Goal: Find specific page/section: Find specific page/section

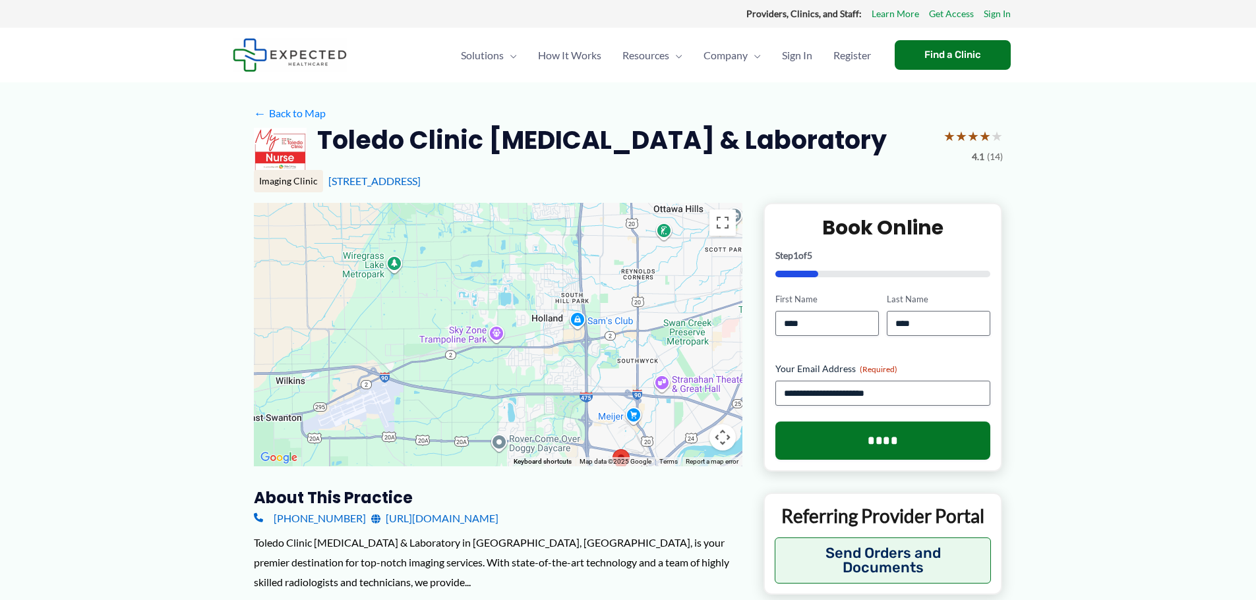
drag, startPoint x: 612, startPoint y: 301, endPoint x: 541, endPoint y: 432, distance: 148.9
click at [541, 432] on div at bounding box center [498, 335] width 488 height 264
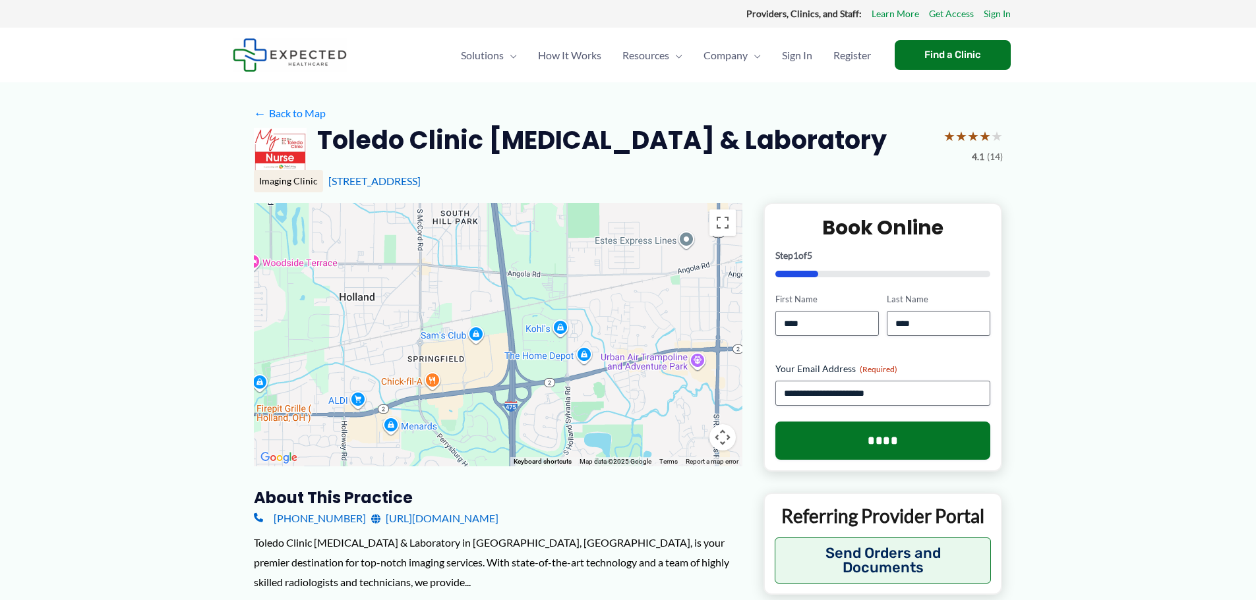
drag, startPoint x: 594, startPoint y: 387, endPoint x: 618, endPoint y: 561, distance: 175.7
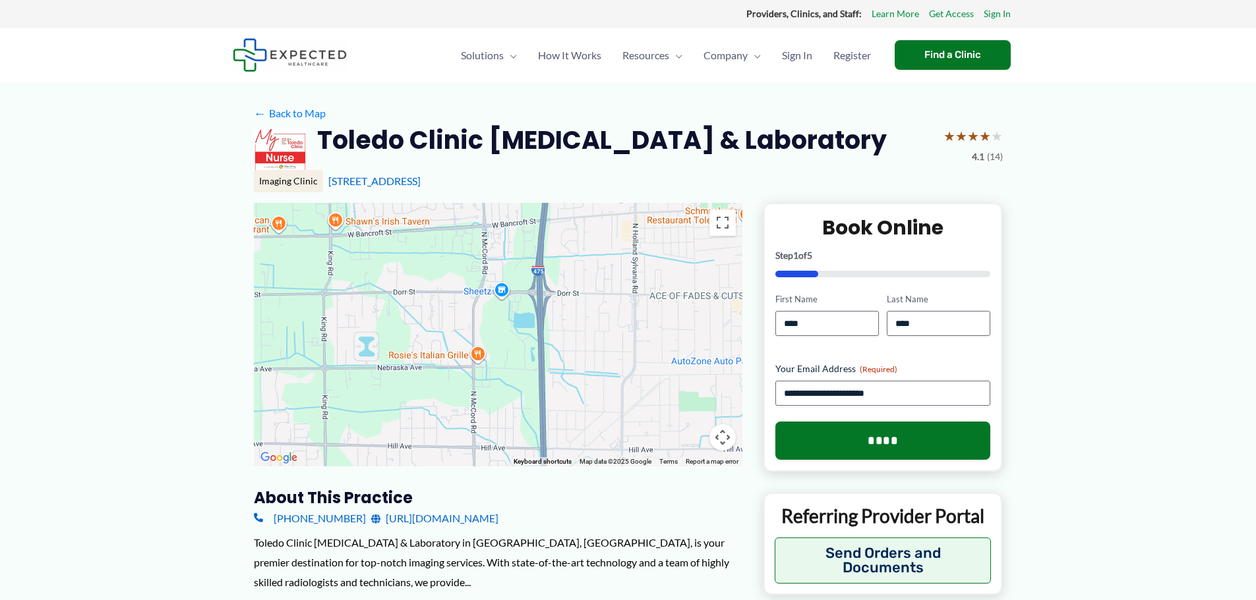
drag, startPoint x: 574, startPoint y: 364, endPoint x: 617, endPoint y: 573, distance: 212.6
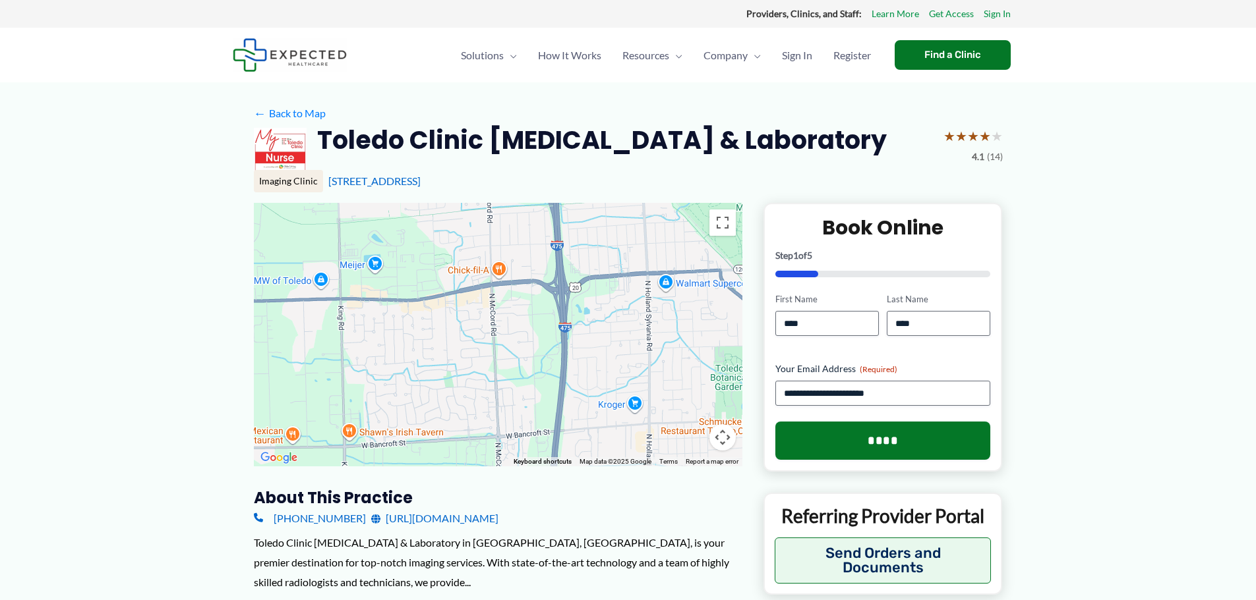
drag, startPoint x: 593, startPoint y: 418, endPoint x: 580, endPoint y: 553, distance: 135.8
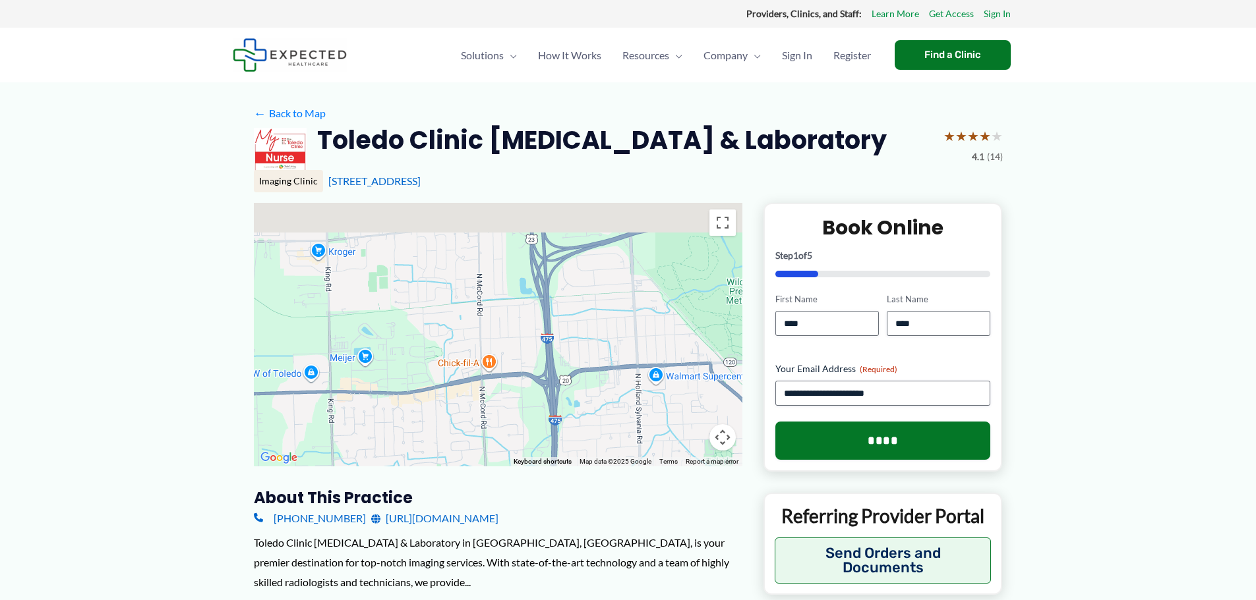
drag, startPoint x: 599, startPoint y: 378, endPoint x: 587, endPoint y: 521, distance: 143.6
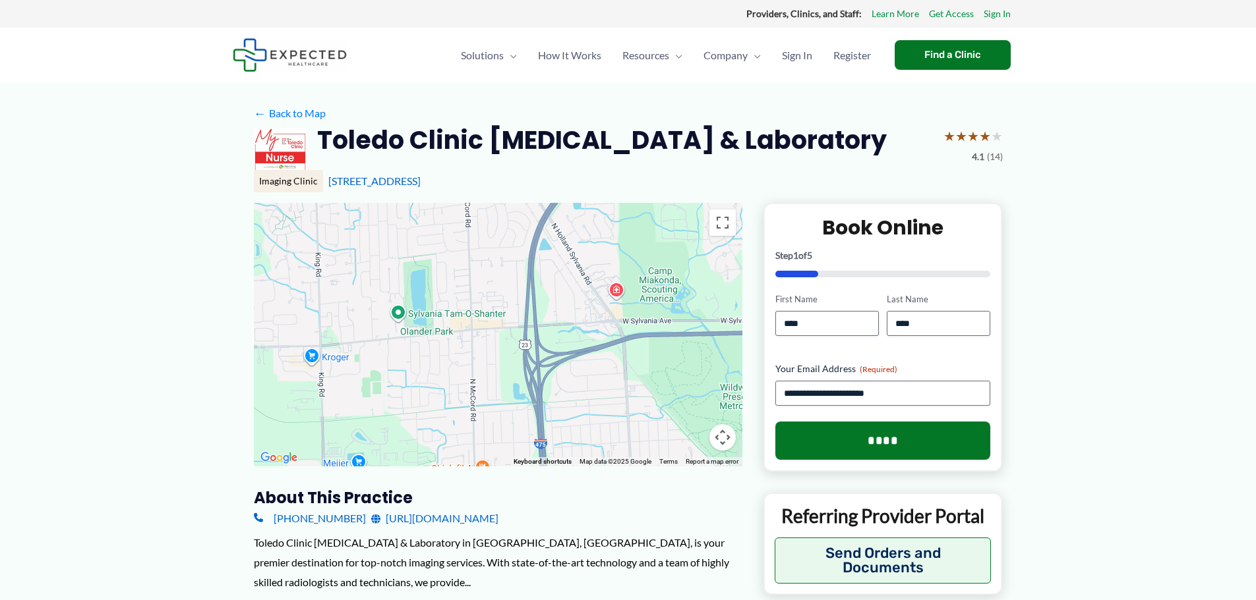
click at [612, 293] on div at bounding box center [498, 335] width 488 height 264
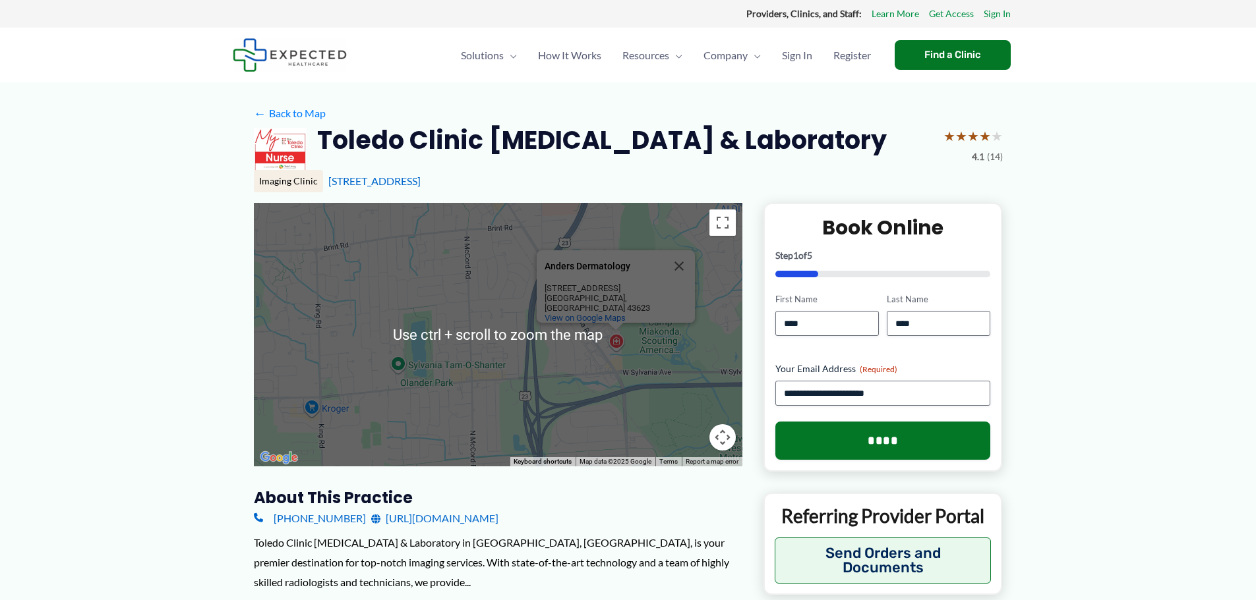
click at [608, 374] on div "Anders Dermatology Anders Dermatology [STREET_ADDRESS] View on Google Maps" at bounding box center [498, 335] width 488 height 264
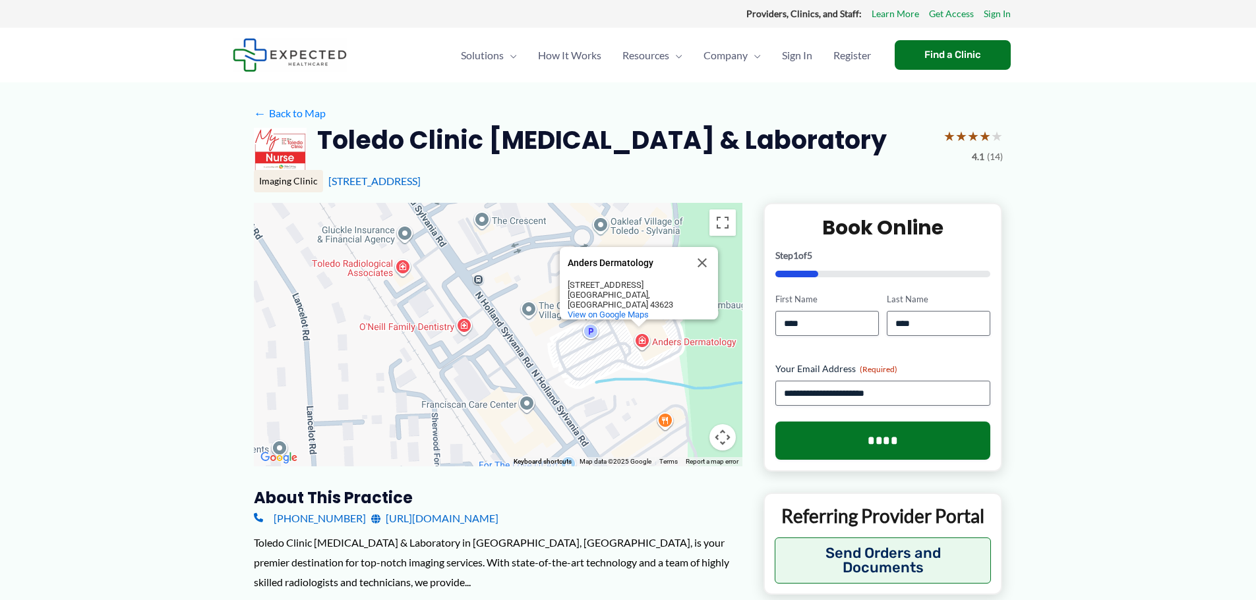
drag, startPoint x: 571, startPoint y: 338, endPoint x: 541, endPoint y: 503, distance: 167.4
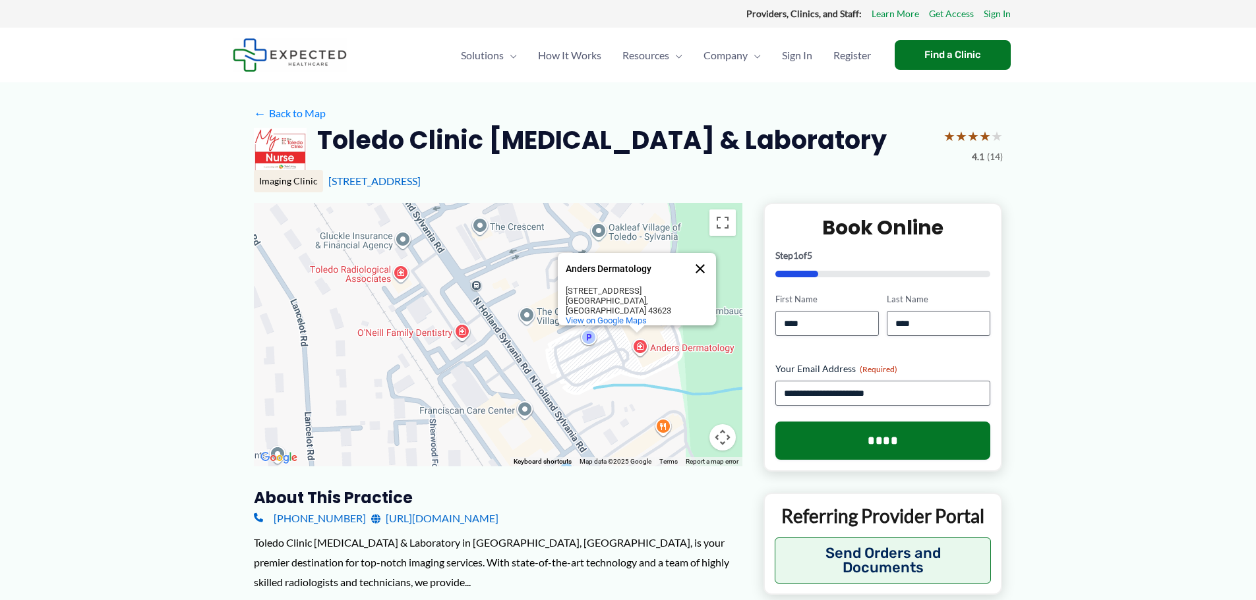
click at [698, 262] on button "Close" at bounding box center [700, 269] width 32 height 32
